Goal: Find specific page/section: Find specific page/section

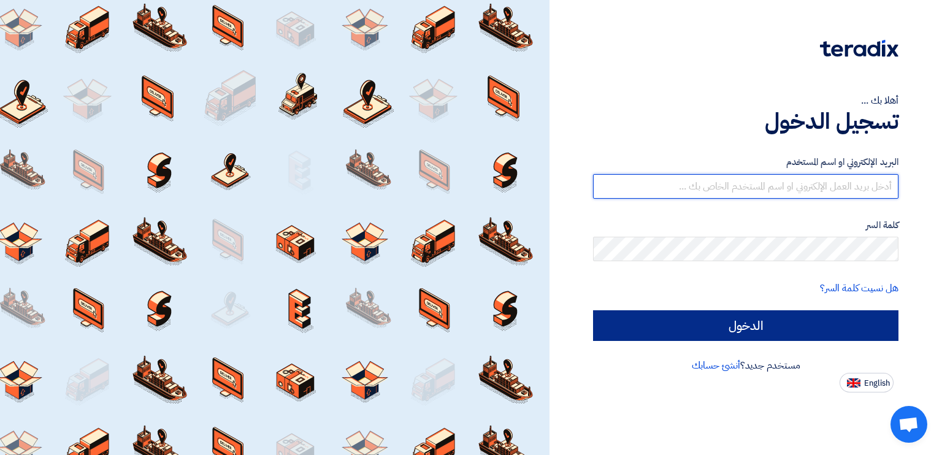
type input "j.aljafari@kffoksa.com"
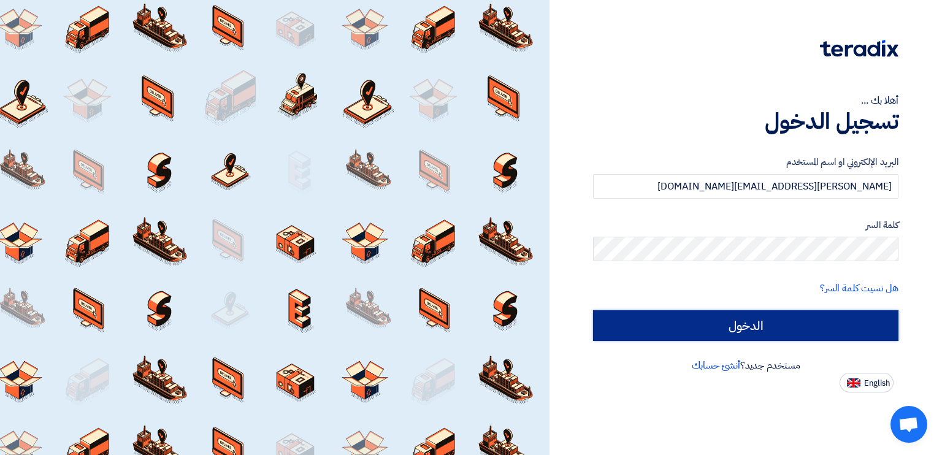
click at [726, 333] on input "الدخول" at bounding box center [745, 325] width 305 height 31
type input "Sign in"
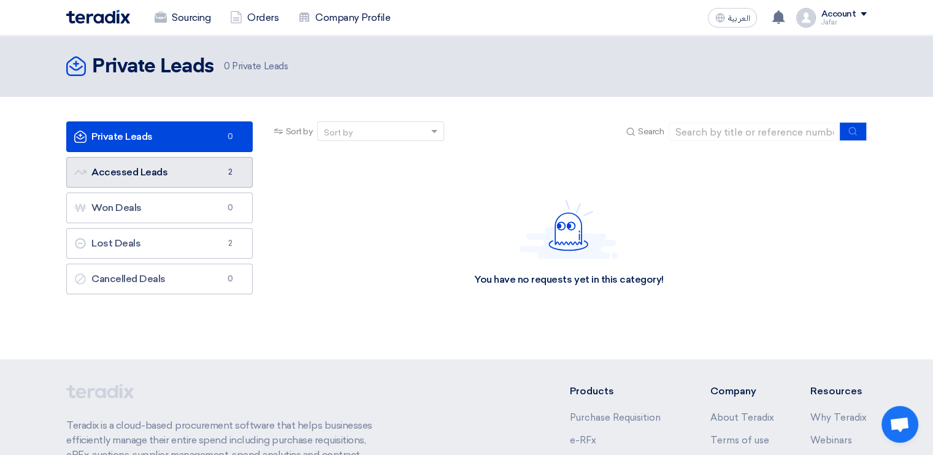
click at [189, 166] on link "Accessed Leads Accessed Leads 2" at bounding box center [159, 172] width 186 height 31
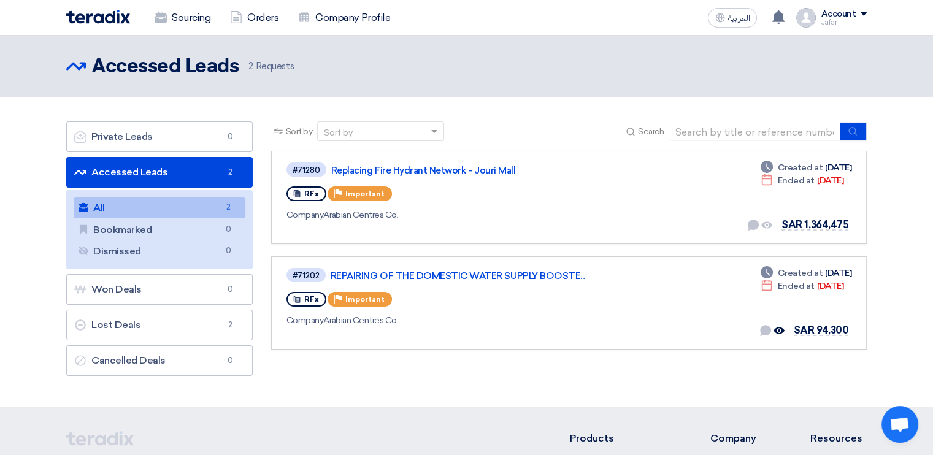
click at [191, 205] on link "All All 2" at bounding box center [160, 207] width 172 height 21
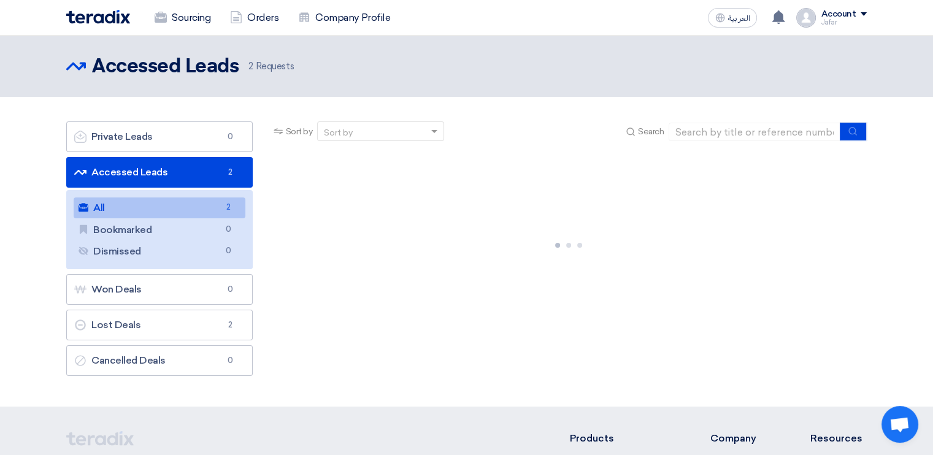
click at [177, 170] on link "Accessed Leads Accessed Leads 2" at bounding box center [159, 172] width 186 height 31
